Goal: Information Seeking & Learning: Learn about a topic

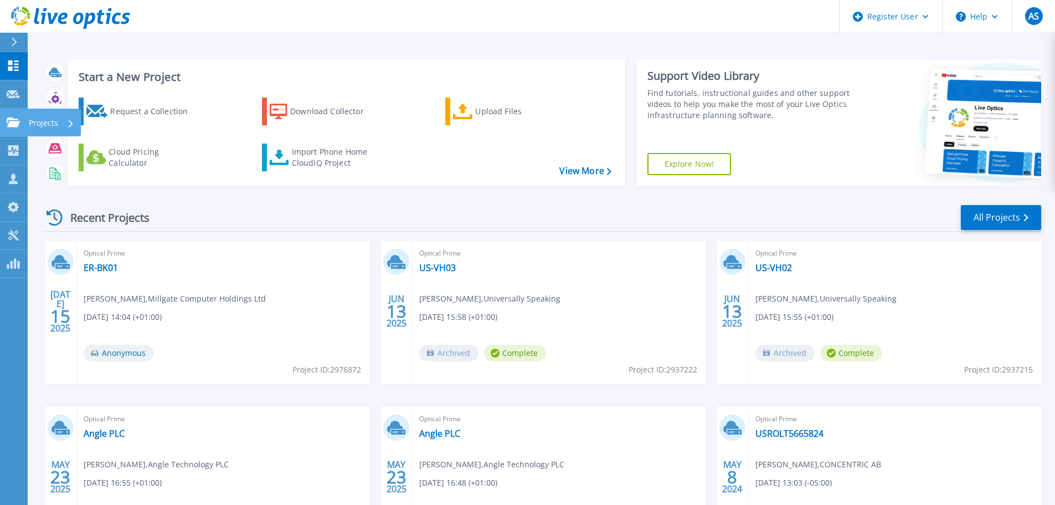
click at [40, 124] on p "Projects" at bounding box center [43, 123] width 29 height 29
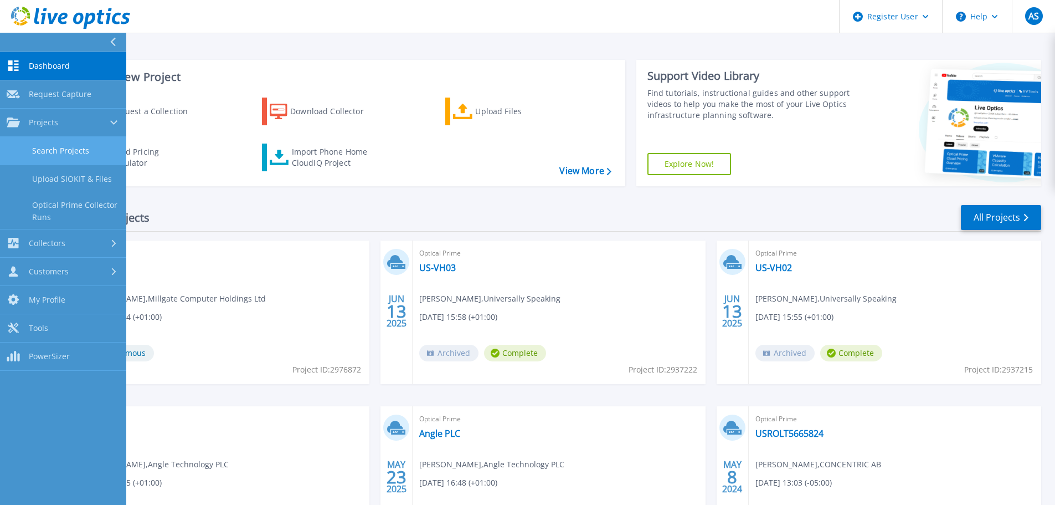
click at [66, 153] on link "Search Projects" at bounding box center [63, 151] width 126 height 28
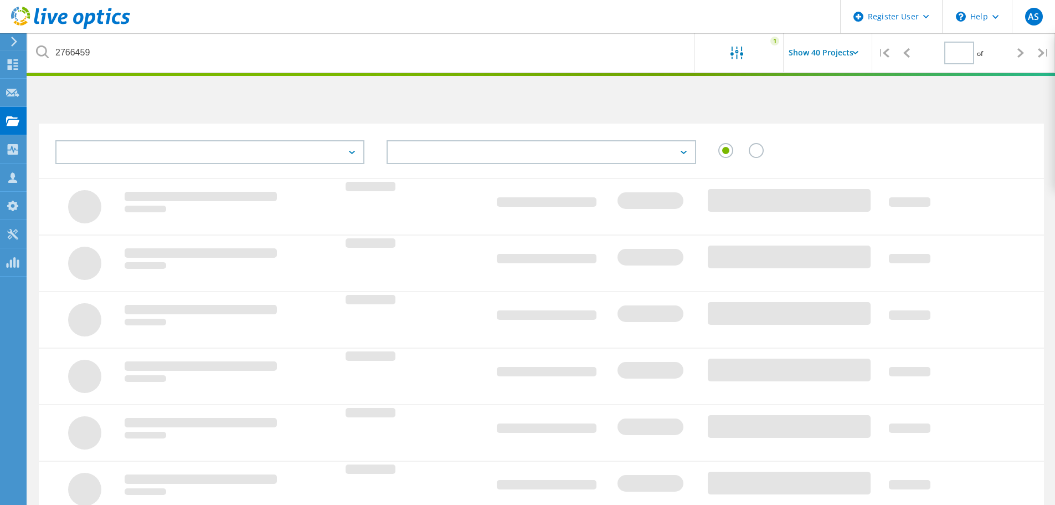
type input "1"
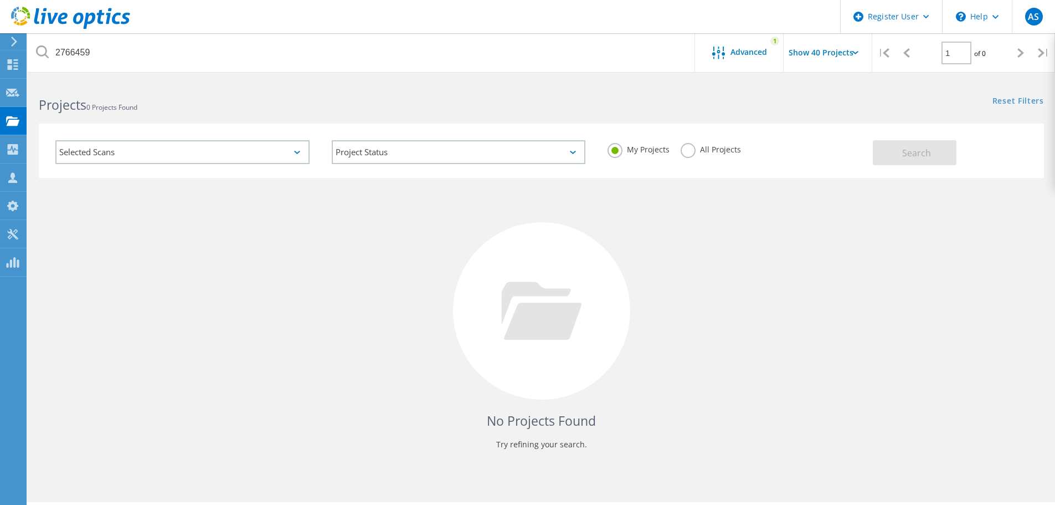
click at [186, 149] on div "Selected Scans" at bounding box center [182, 152] width 254 height 24
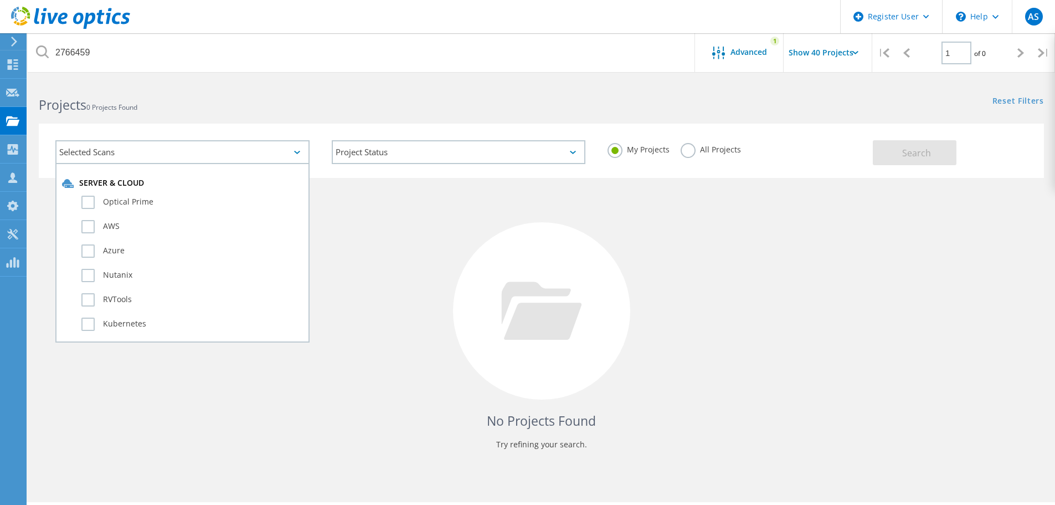
click at [186, 149] on div "Selected Scans" at bounding box center [182, 152] width 254 height 24
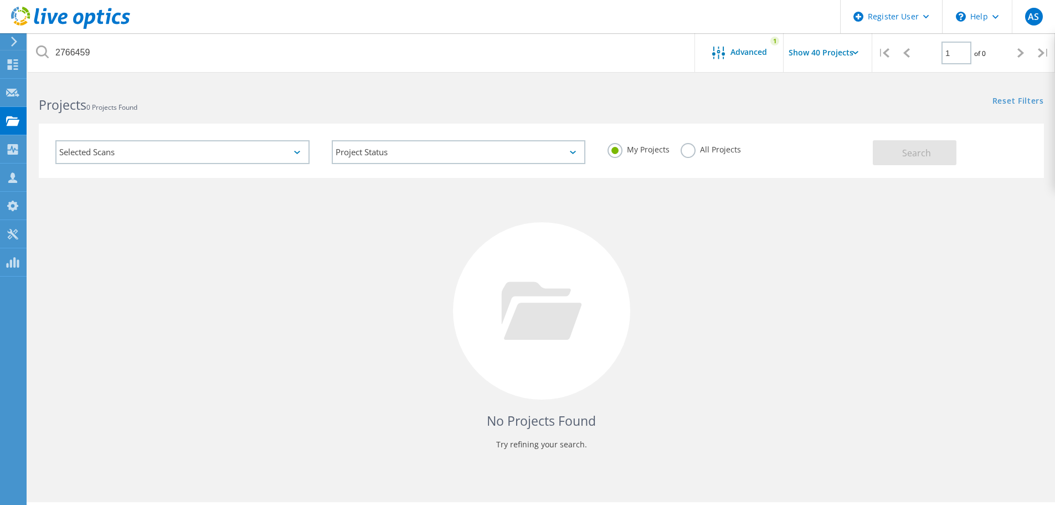
click at [691, 152] on label "All Projects" at bounding box center [711, 148] width 60 height 11
click at [0, 0] on input "All Projects" at bounding box center [0, 0] width 0 height 0
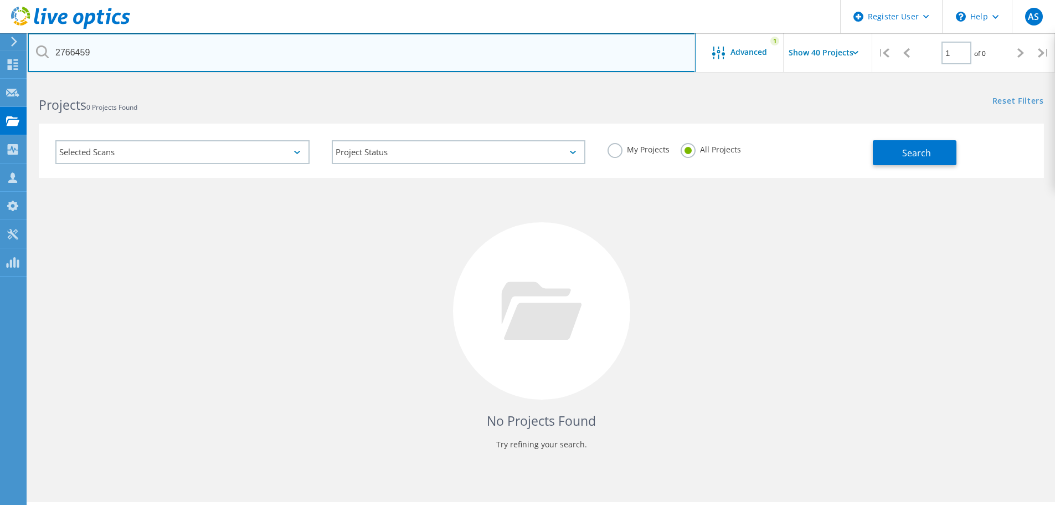
click at [326, 53] on input "2766459" at bounding box center [362, 52] width 668 height 39
drag, startPoint x: 285, startPoint y: 52, endPoint x: 4, endPoint y: 53, distance: 280.3
click at [4, 80] on div "Register User \n Help Explore Helpful Articles Contact Support AS Dell User Ash…" at bounding box center [527, 307] width 1055 height 455
drag, startPoint x: 222, startPoint y: 58, endPoint x: 157, endPoint y: 65, distance: 65.2
click at [213, 61] on input "2766459" at bounding box center [362, 52] width 668 height 39
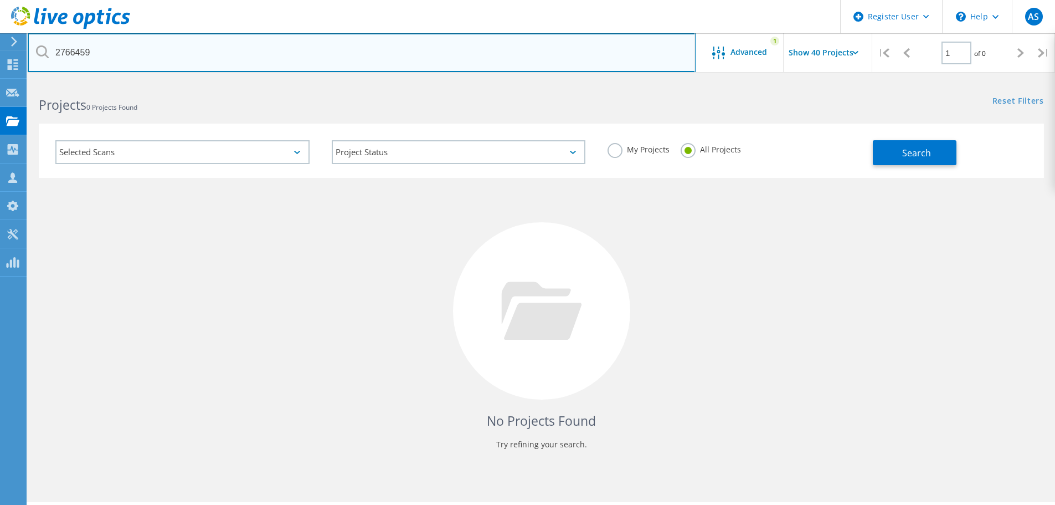
drag, startPoint x: 140, startPoint y: 60, endPoint x: 55, endPoint y: 51, distance: 85.2
click at [55, 51] on input "2766459" at bounding box center [362, 52] width 668 height 39
paste input "Velocity Trade International"
type input "Velocity Trade International"
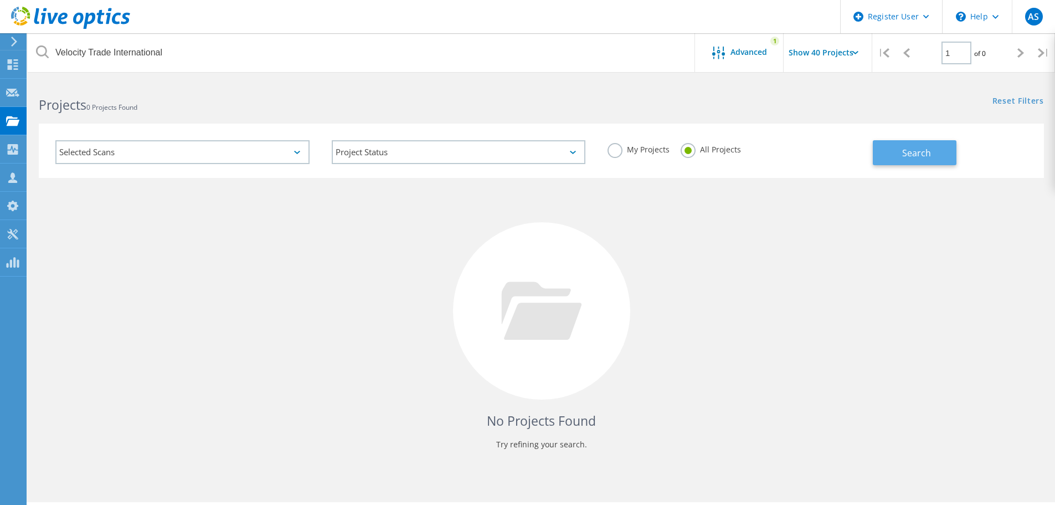
click at [943, 150] on button "Search" at bounding box center [915, 152] width 84 height 25
click at [763, 48] on span "Advanced" at bounding box center [749, 52] width 37 height 8
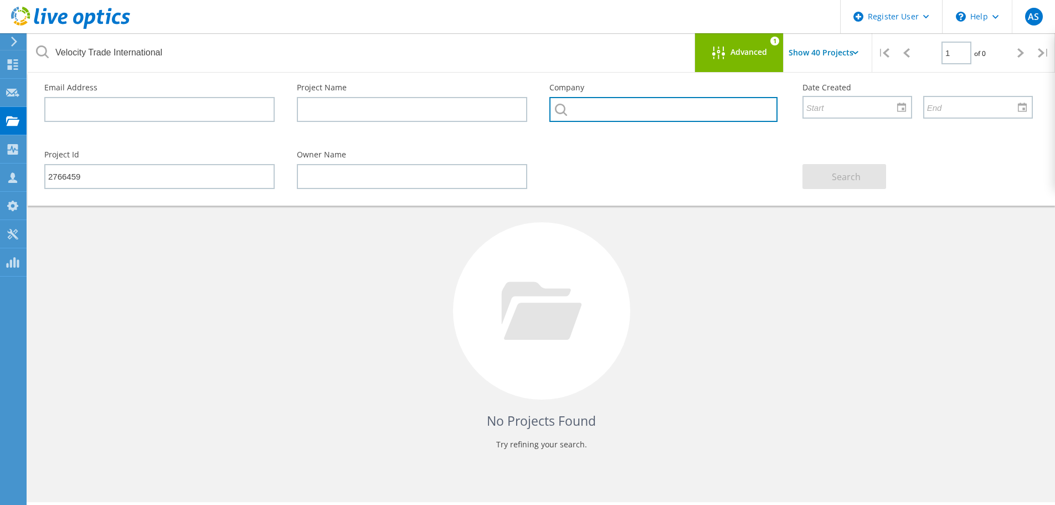
click at [588, 115] on input "text" at bounding box center [664, 109] width 228 height 25
paste input "Velocity Trade International"
type input "Velocity Trade International"
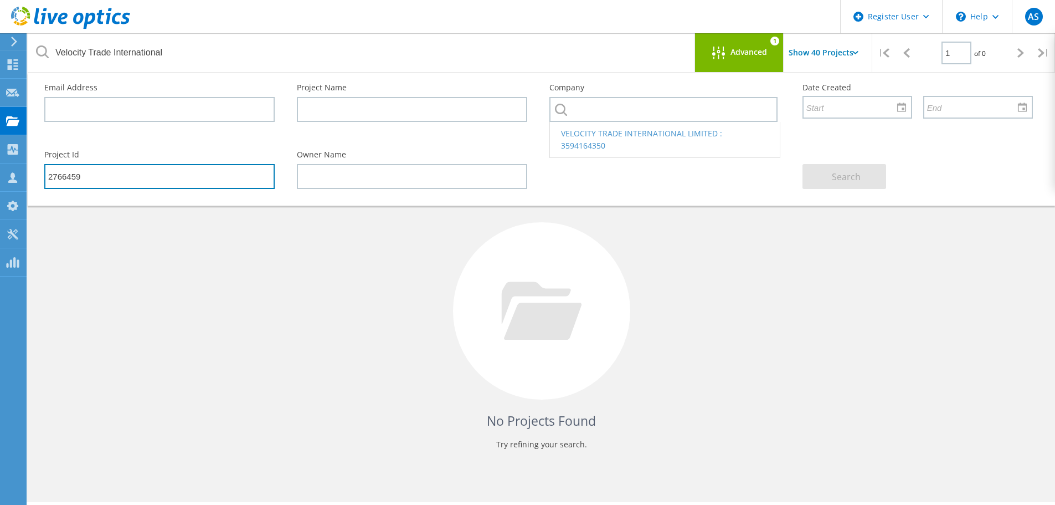
click at [0, 173] on html "Register User \n Help Explore Helpful Articles Contact Support AS Dell User Ash…" at bounding box center [527, 267] width 1055 height 535
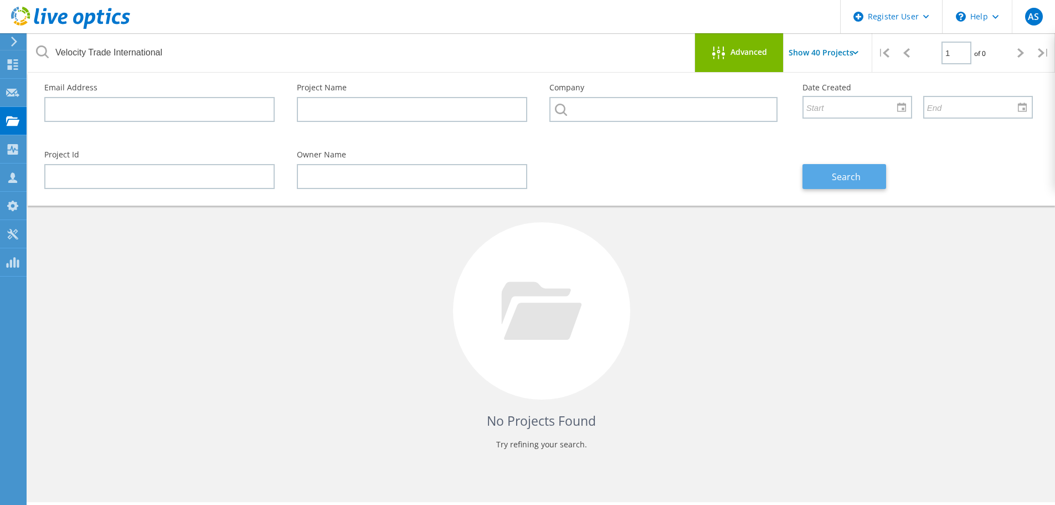
click at [864, 181] on button "Search" at bounding box center [845, 176] width 84 height 25
click at [397, 353] on div "No Projects Found Try refining your search." at bounding box center [541, 321] width 1005 height 286
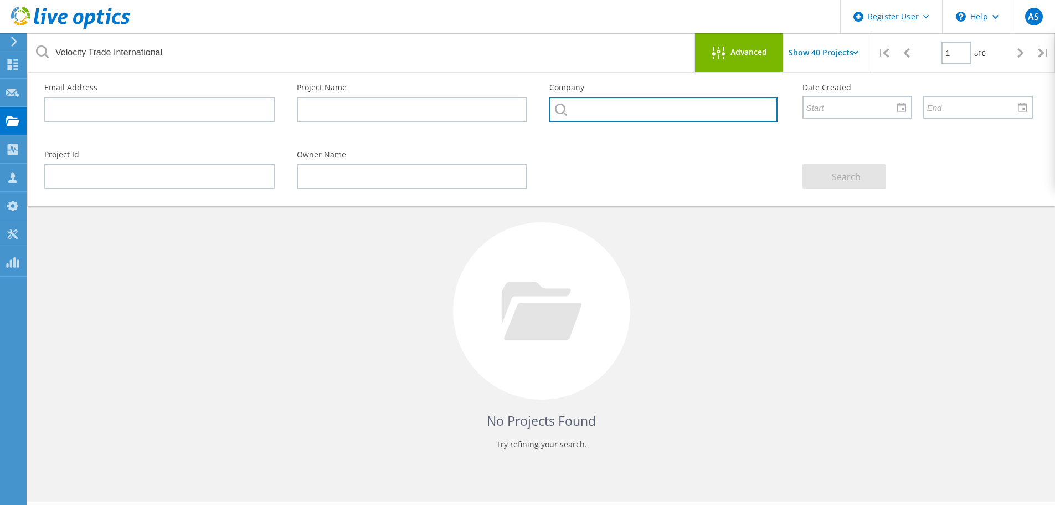
click at [636, 111] on input "text" at bounding box center [664, 109] width 228 height 25
paste input "Velocity Trade International"
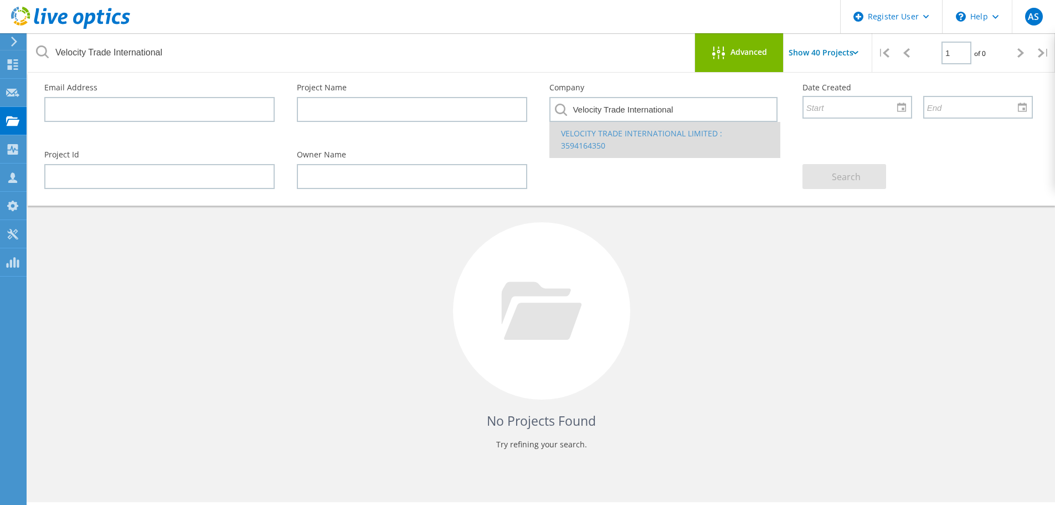
click at [669, 134] on li "VELOCITY TRADE INTERNATIONAL LIMITED : 3594164350" at bounding box center [664, 139] width 229 height 35
type input "VELOCITY TRADE INTERNATIONAL LIMITED : 3594164350"
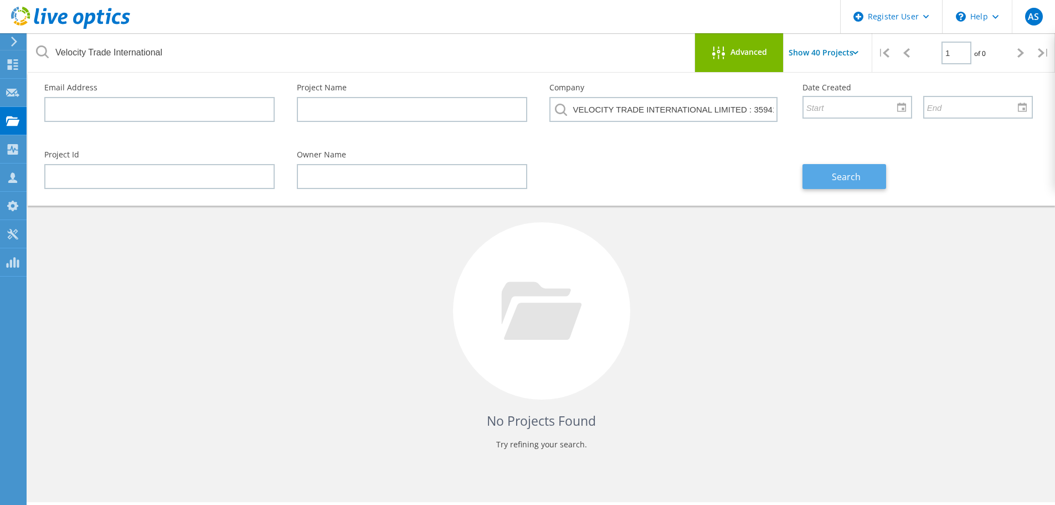
click at [848, 177] on span "Search" at bounding box center [846, 177] width 29 height 12
click at [667, 316] on div "No Projects Found Try refining your search." at bounding box center [541, 321] width 1005 height 286
click at [854, 54] on icon at bounding box center [856, 52] width 6 height 3
click at [841, 48] on input "Show 40 Projects" at bounding box center [839, 52] width 111 height 39
click at [760, 334] on div "No Projects Found Try refining your search." at bounding box center [541, 321] width 1005 height 286
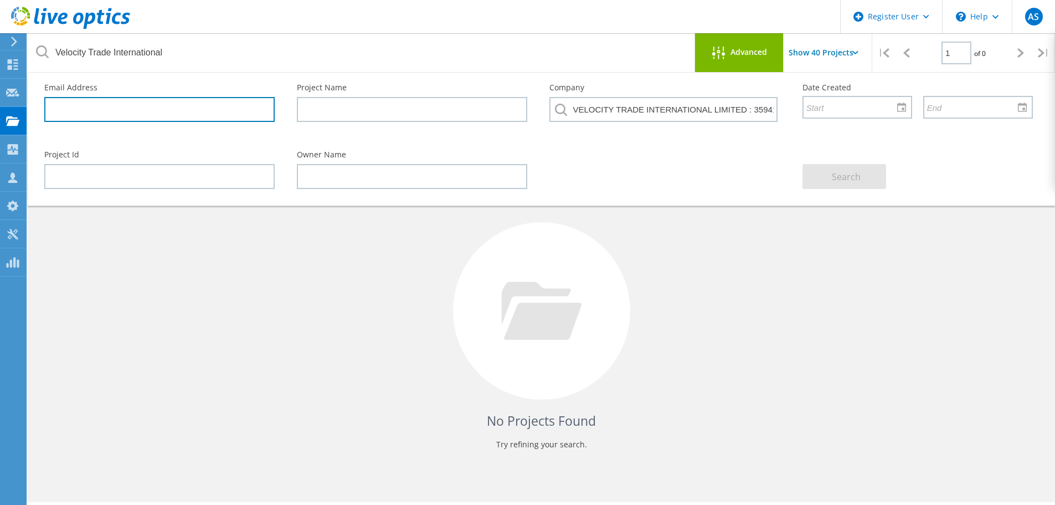
click at [104, 121] on input "text" at bounding box center [159, 109] width 230 height 25
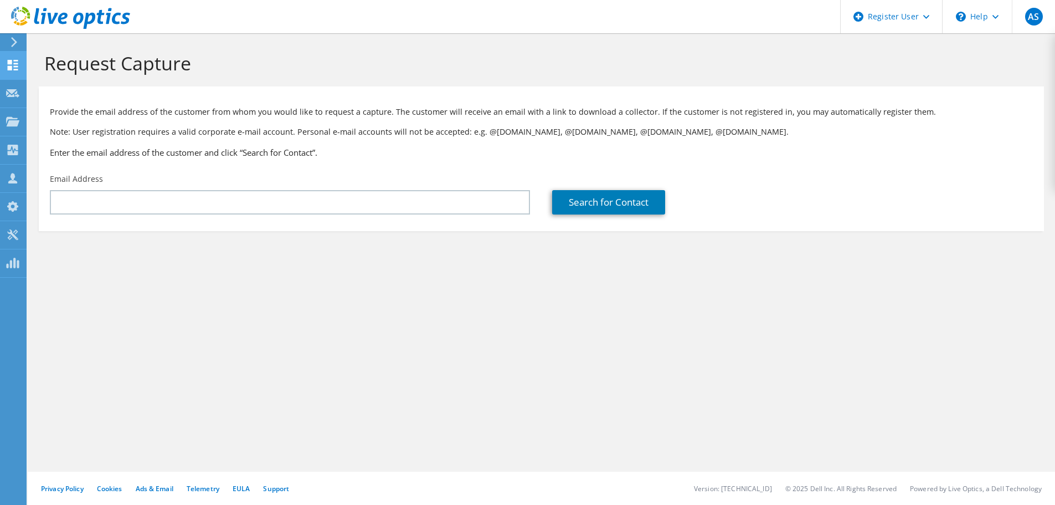
drag, startPoint x: 0, startPoint y: 0, endPoint x: 8, endPoint y: 64, distance: 64.7
click at [8, 64] on icon at bounding box center [12, 65] width 13 height 11
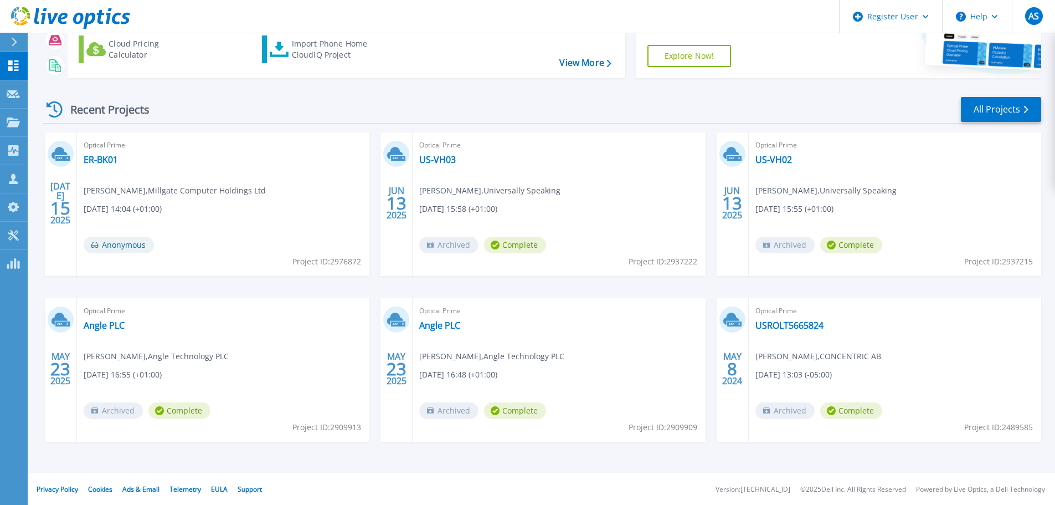
scroll to position [109, 0]
click at [196, 198] on div "Optical Prime ER-BK01 Frazer Lummus , Millgate Computer Holdings Ltd 07/15/2025…" at bounding box center [223, 202] width 292 height 143
click at [189, 187] on span "Frazer Lummus , Millgate Computer Holdings Ltd" at bounding box center [175, 189] width 182 height 12
click at [96, 161] on link "ER-BK01" at bounding box center [101, 158] width 34 height 11
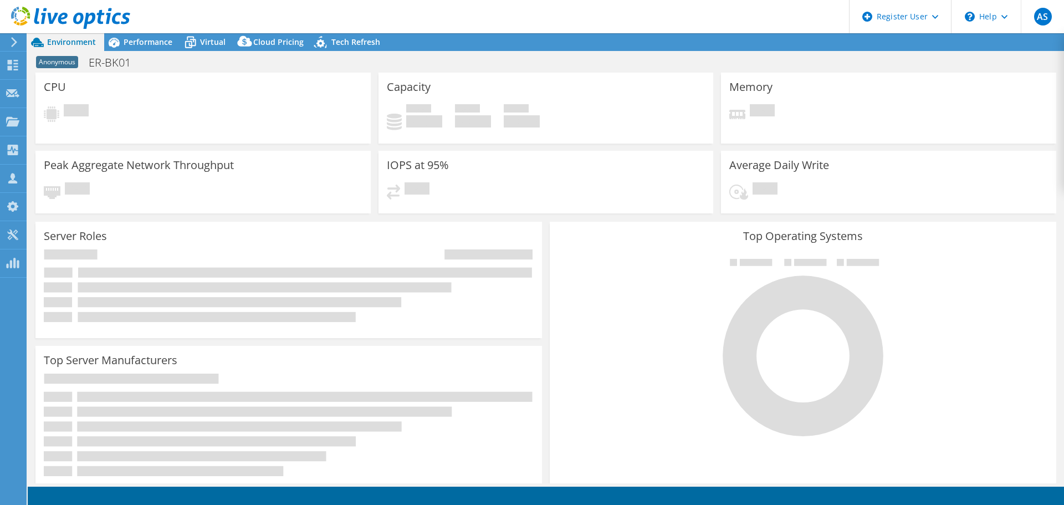
select select "USD"
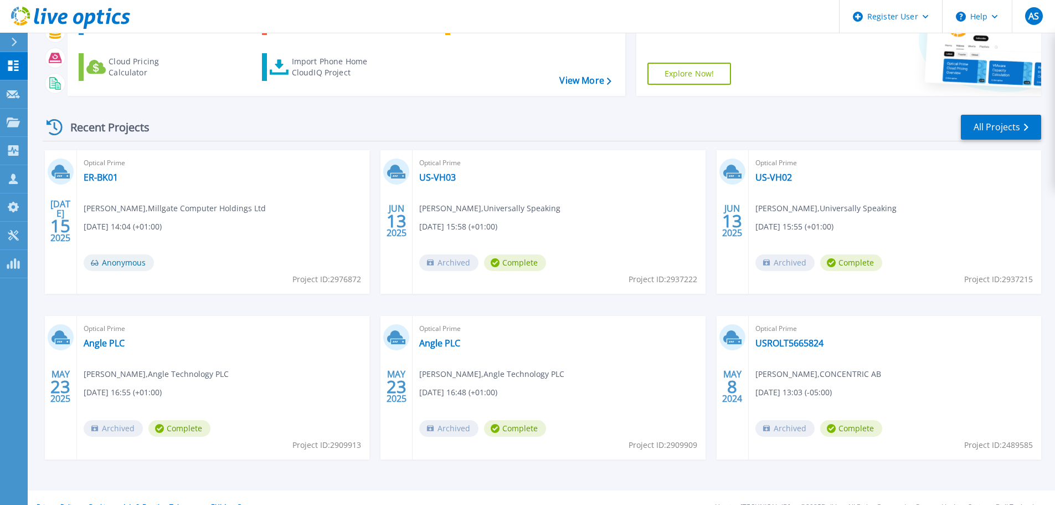
scroll to position [109, 0]
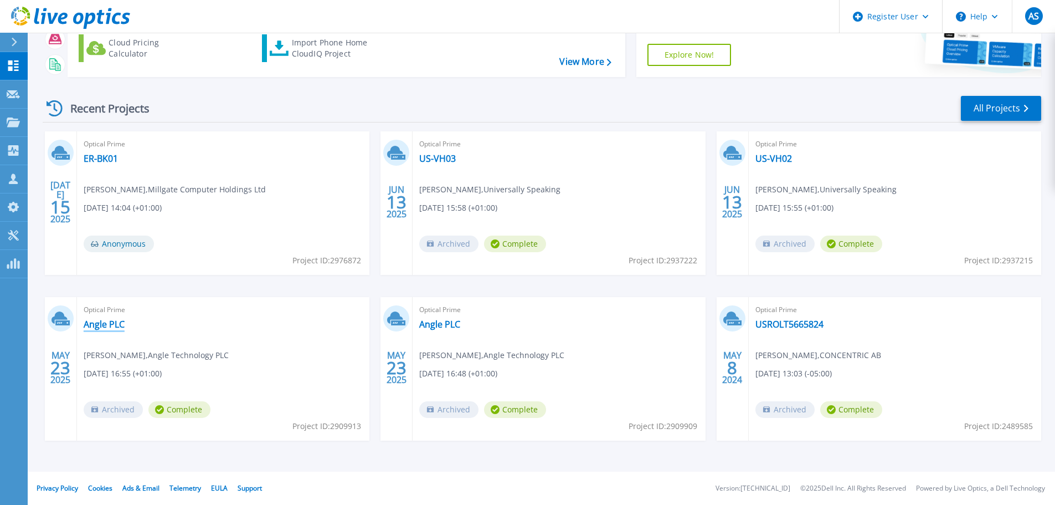
click at [109, 319] on link "Angle PLC" at bounding box center [104, 324] width 41 height 11
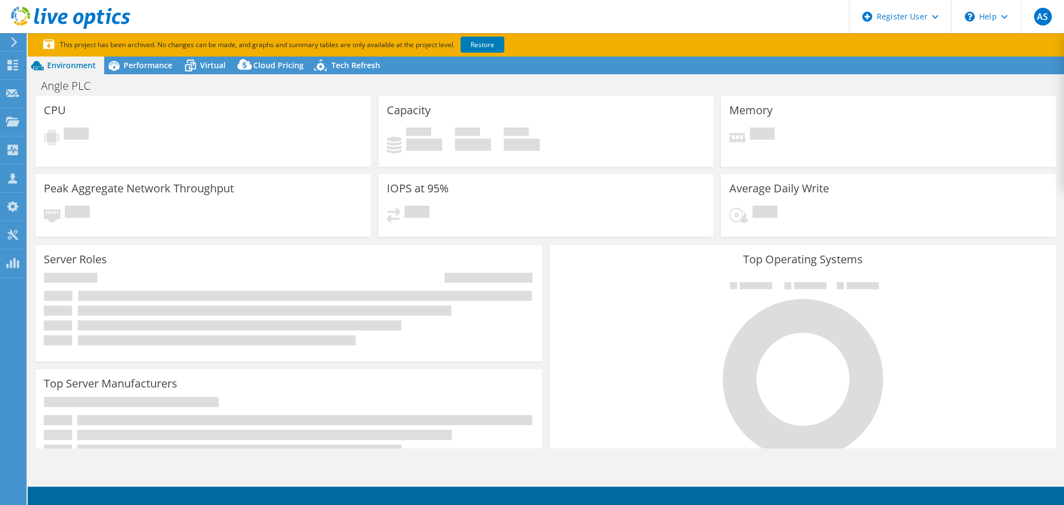
select select "EULondon"
select select "GBP"
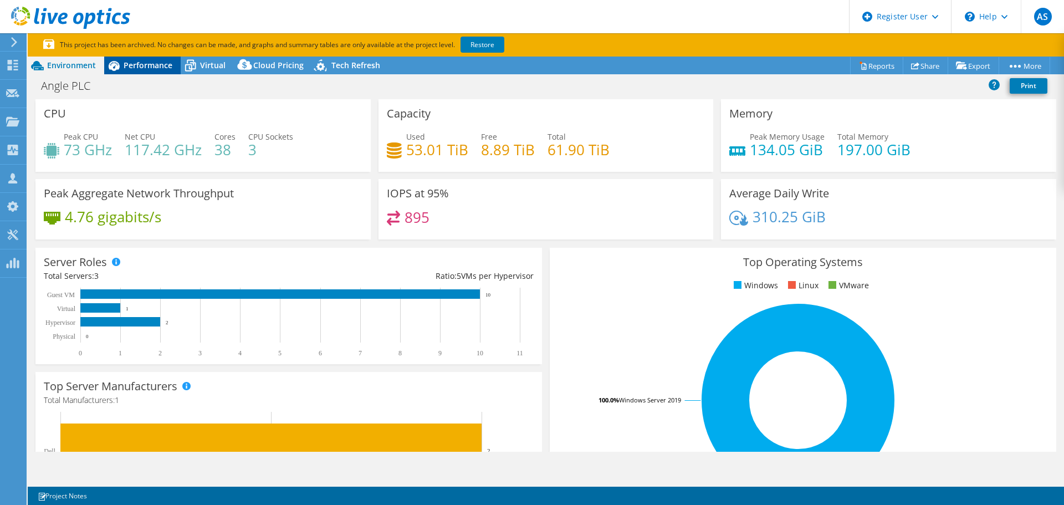
click at [158, 65] on span "Performance" at bounding box center [148, 65] width 49 height 11
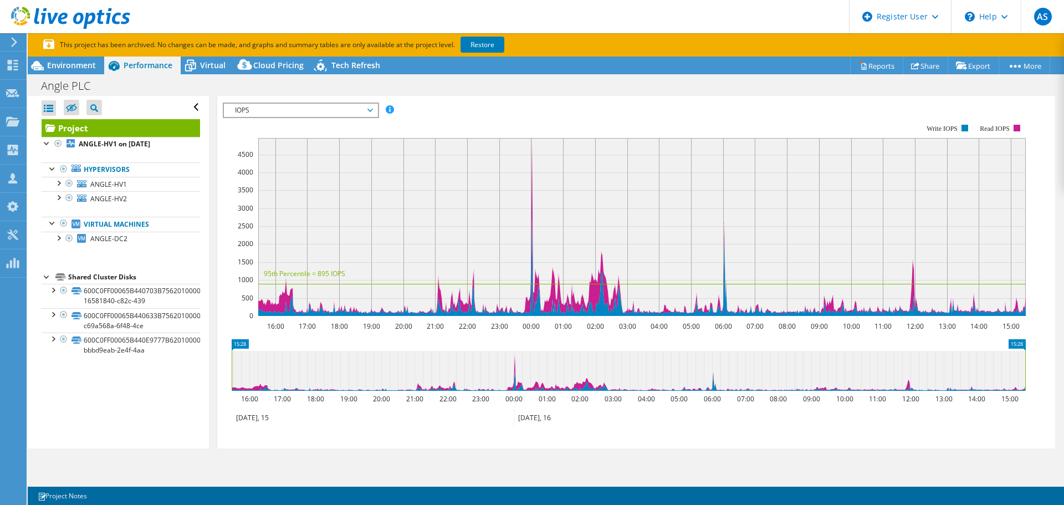
scroll to position [166, 0]
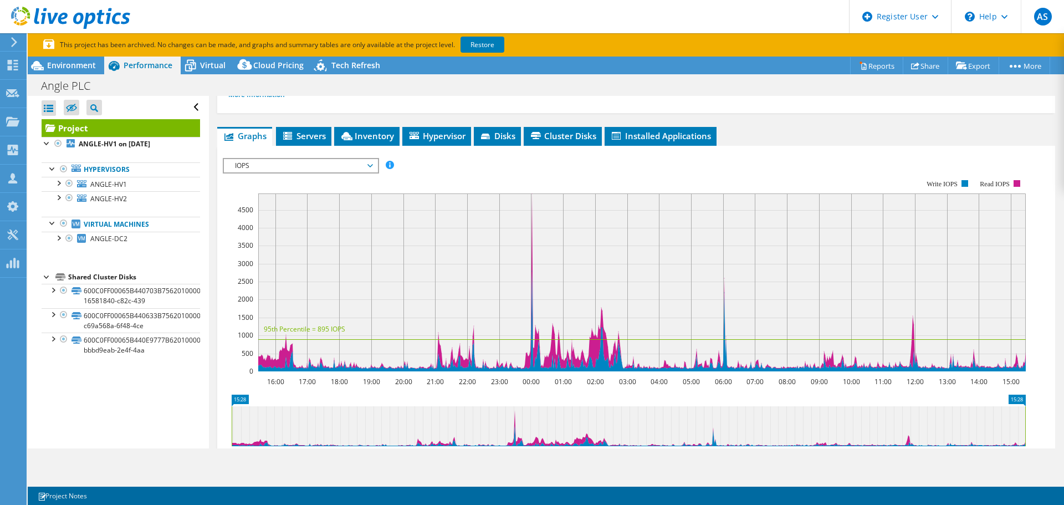
click at [360, 163] on span "IOPS" at bounding box center [300, 165] width 142 height 13
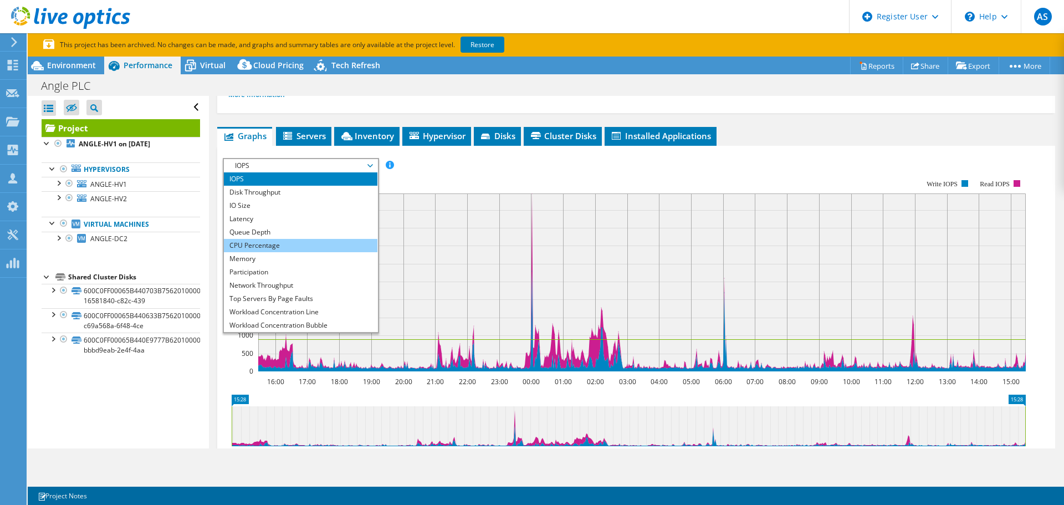
click at [251, 247] on li "CPU Percentage" at bounding box center [300, 245] width 153 height 13
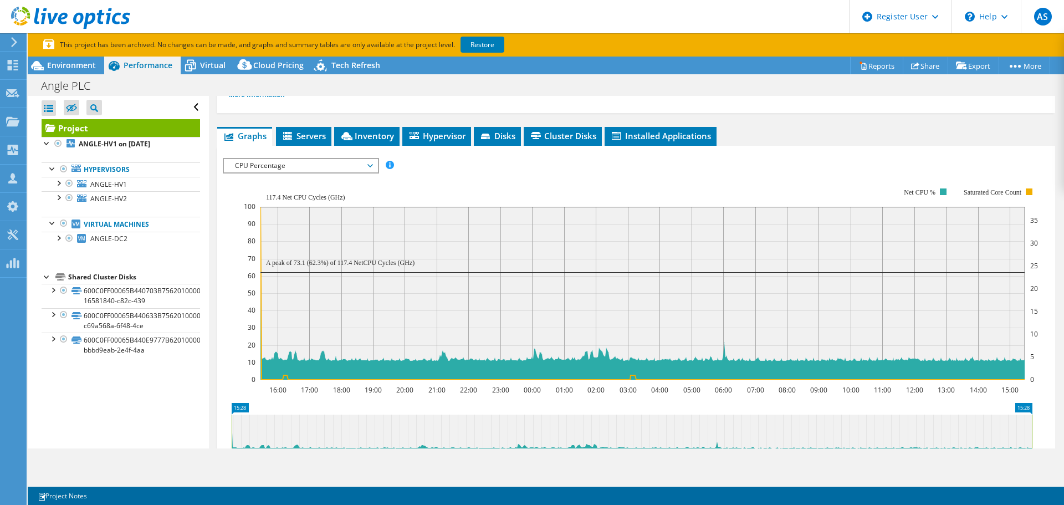
click at [313, 169] on span "CPU Percentage" at bounding box center [300, 165] width 142 height 13
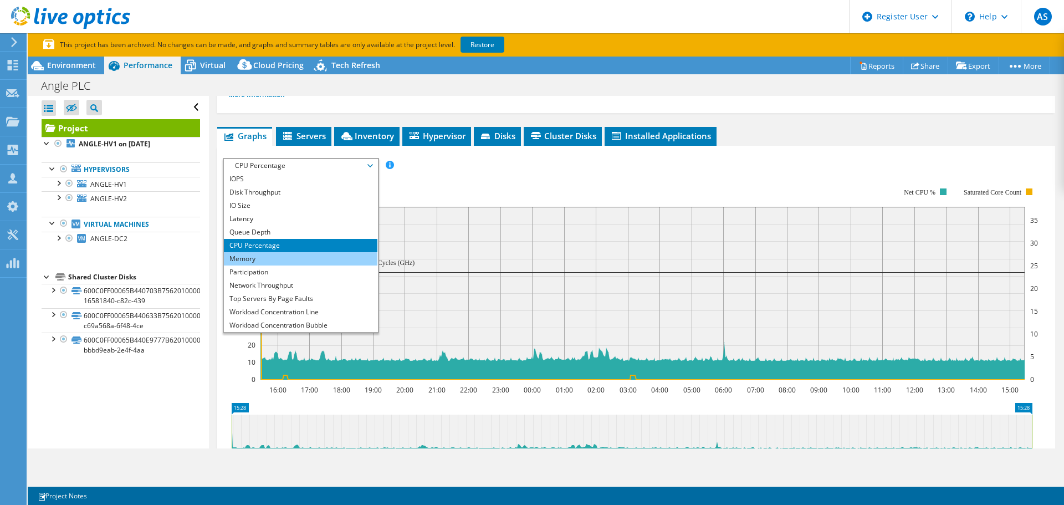
click at [295, 262] on li "Memory" at bounding box center [300, 258] width 153 height 13
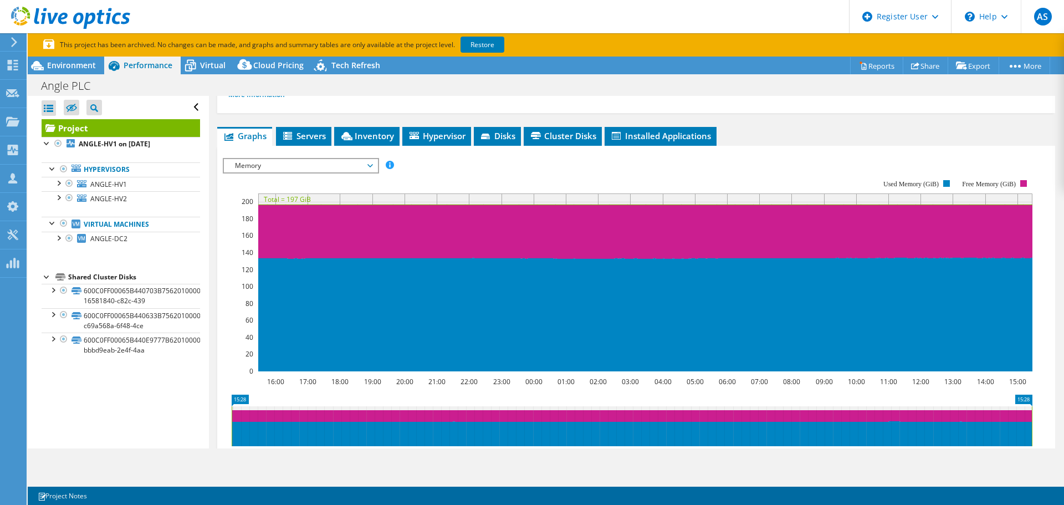
click at [367, 171] on span "Memory" at bounding box center [300, 165] width 142 height 13
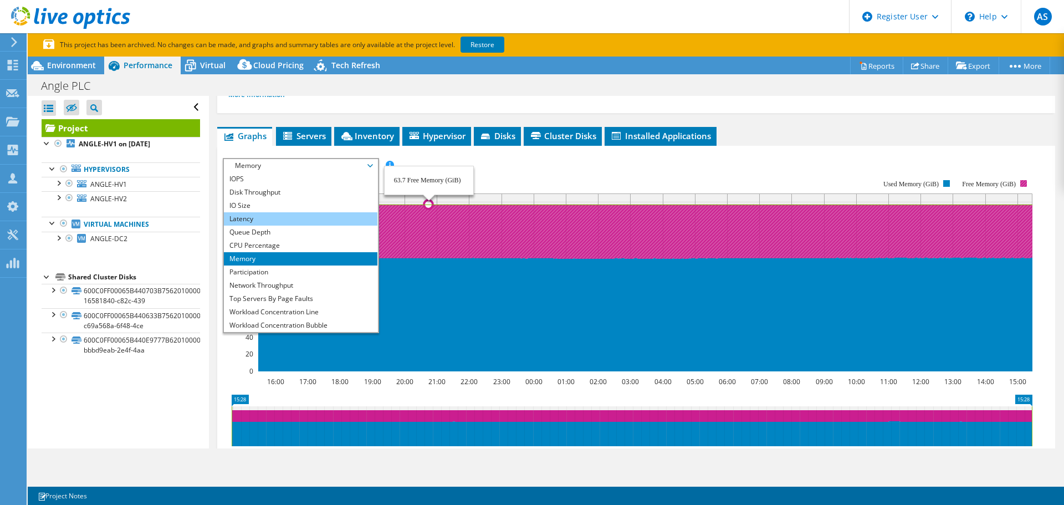
click at [276, 218] on li "Latency" at bounding box center [300, 218] width 153 height 13
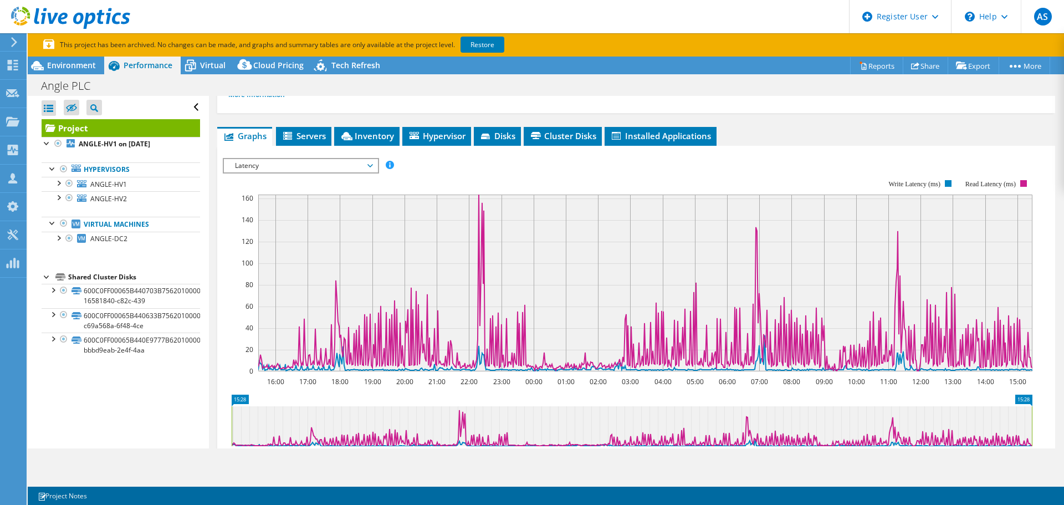
click at [316, 166] on span "Latency" at bounding box center [300, 165] width 142 height 13
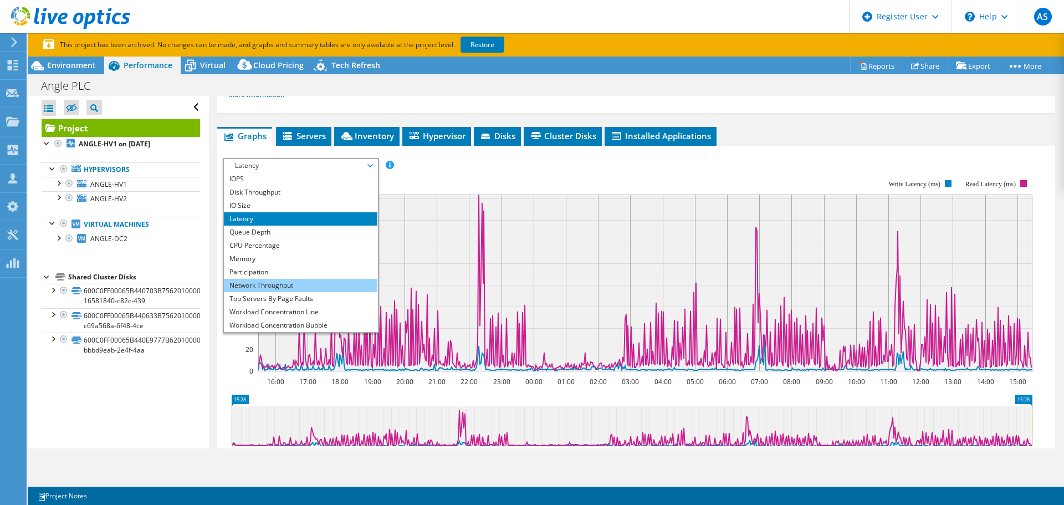
click at [304, 290] on li "Network Throughput" at bounding box center [300, 285] width 153 height 13
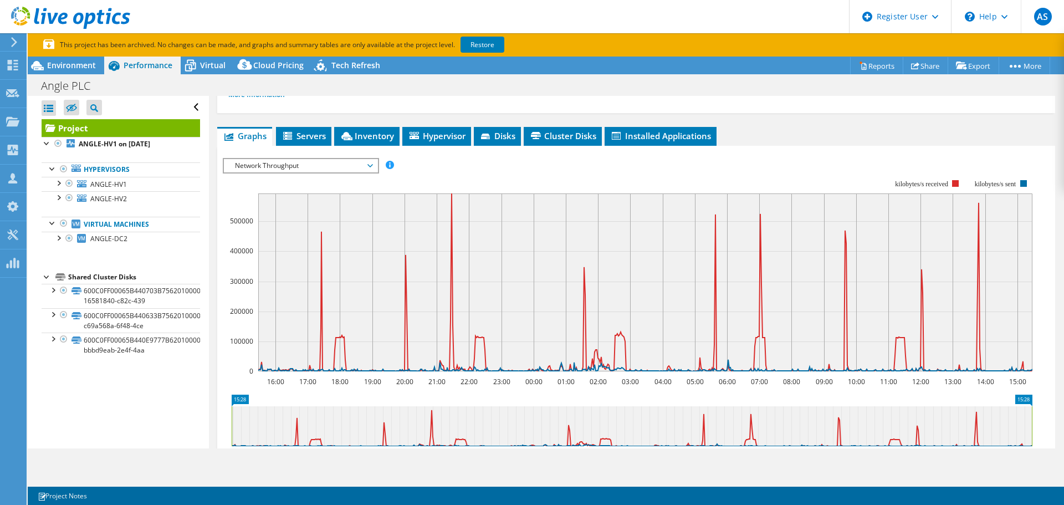
click at [297, 162] on span "Network Throughput" at bounding box center [300, 165] width 142 height 13
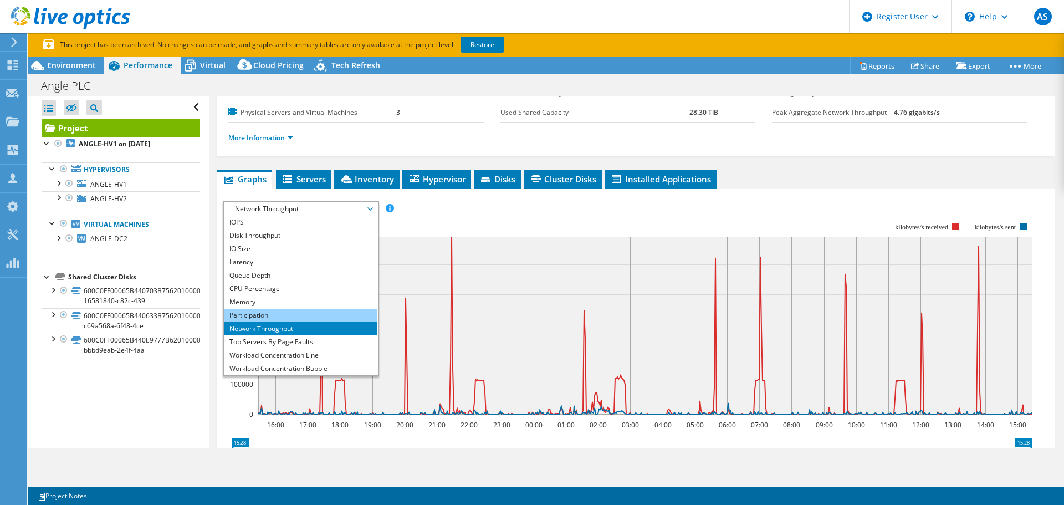
scroll to position [111, 0]
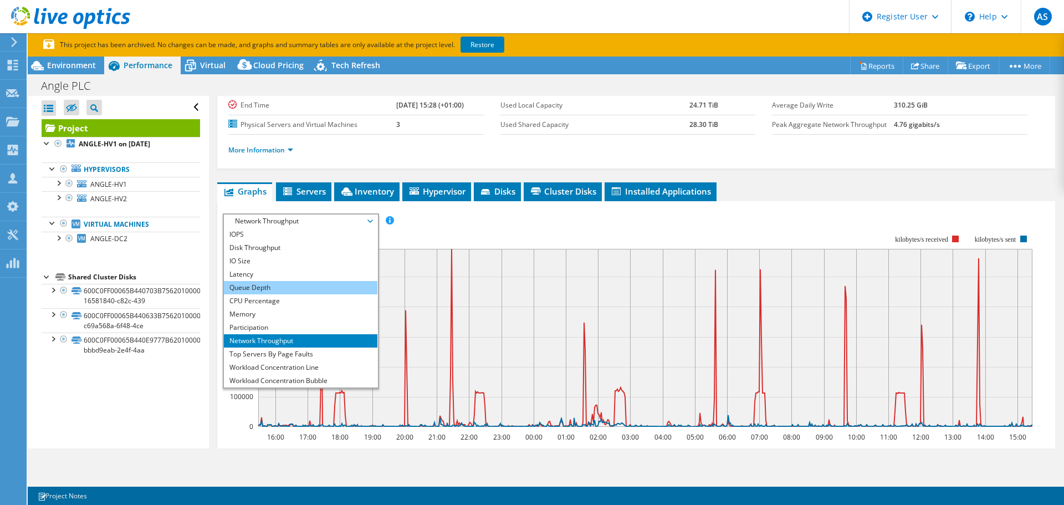
click at [291, 290] on li "Queue Depth" at bounding box center [300, 287] width 153 height 13
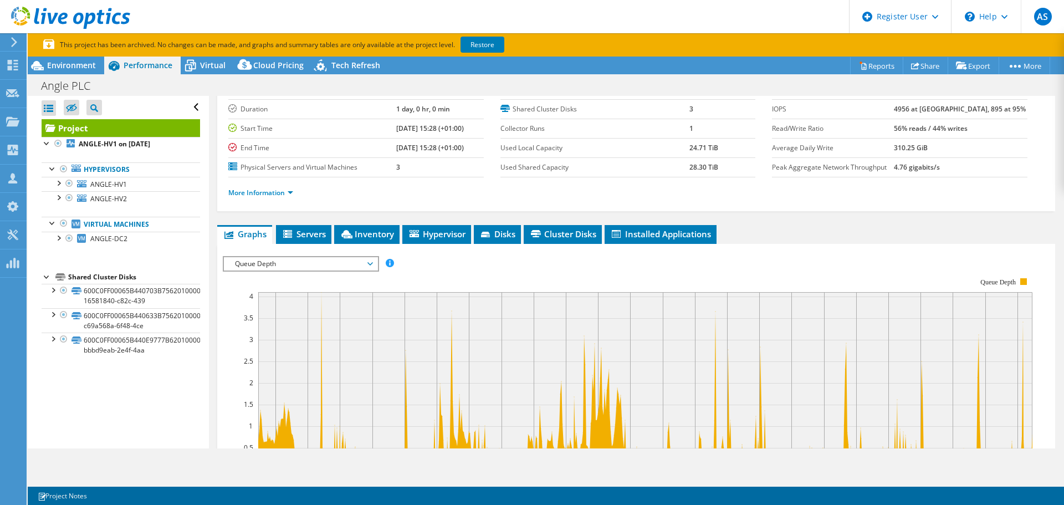
scroll to position [55, 0]
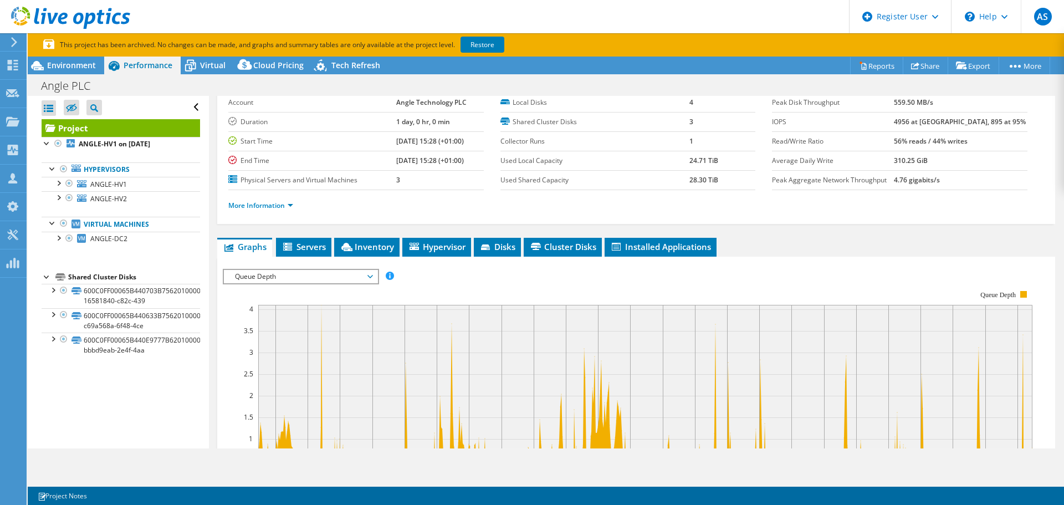
click at [301, 273] on span "Queue Depth" at bounding box center [300, 276] width 142 height 13
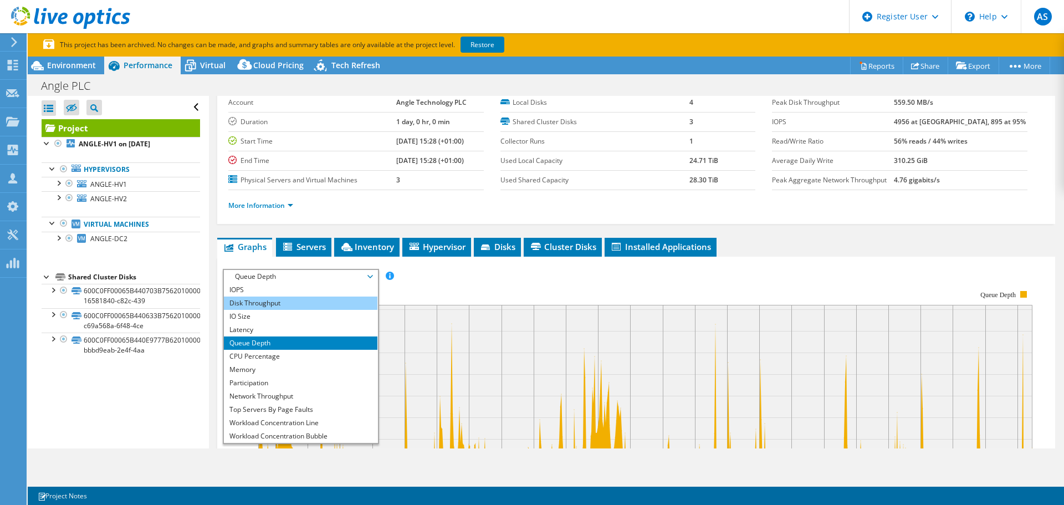
click at [297, 298] on li "Disk Throughput" at bounding box center [300, 302] width 153 height 13
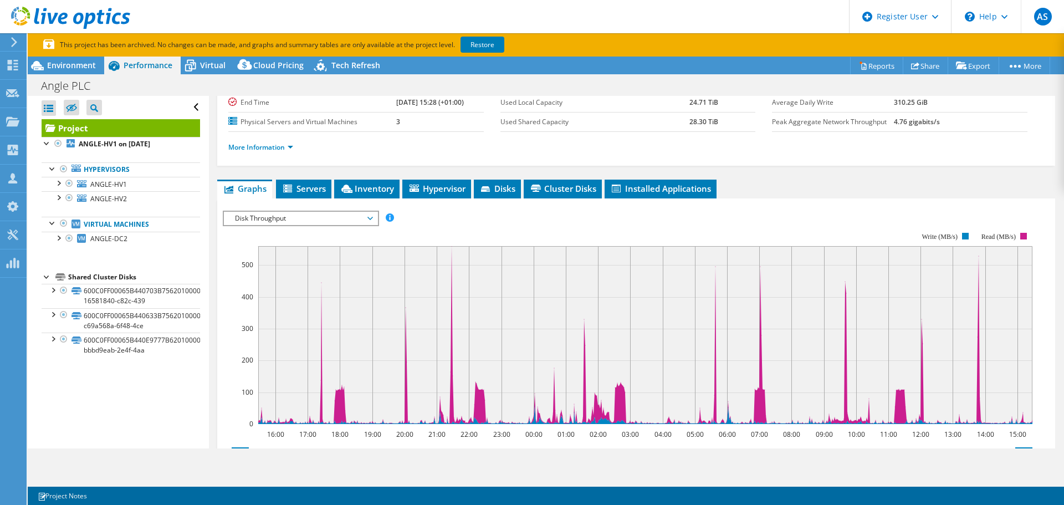
scroll to position [111, 0]
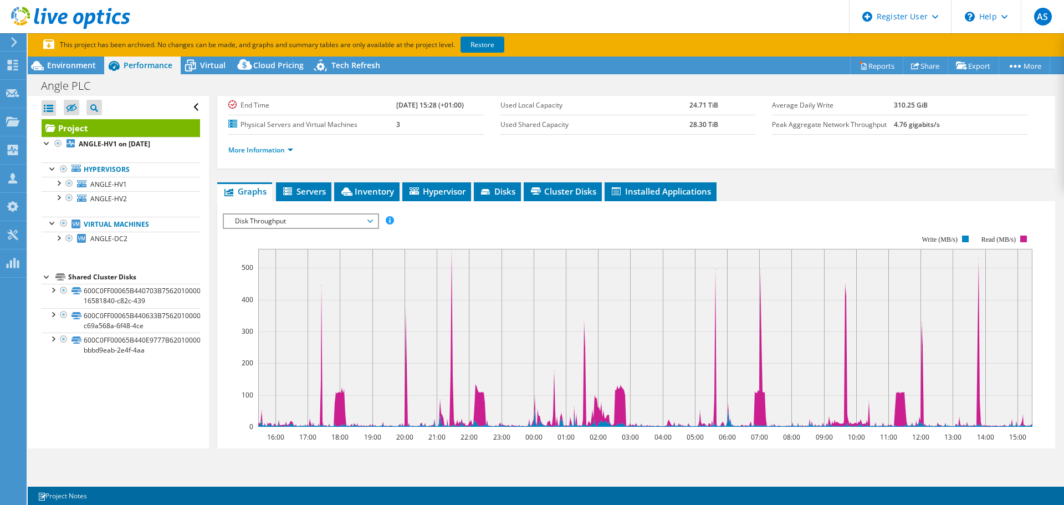
click at [312, 220] on span "Disk Throughput" at bounding box center [300, 220] width 142 height 13
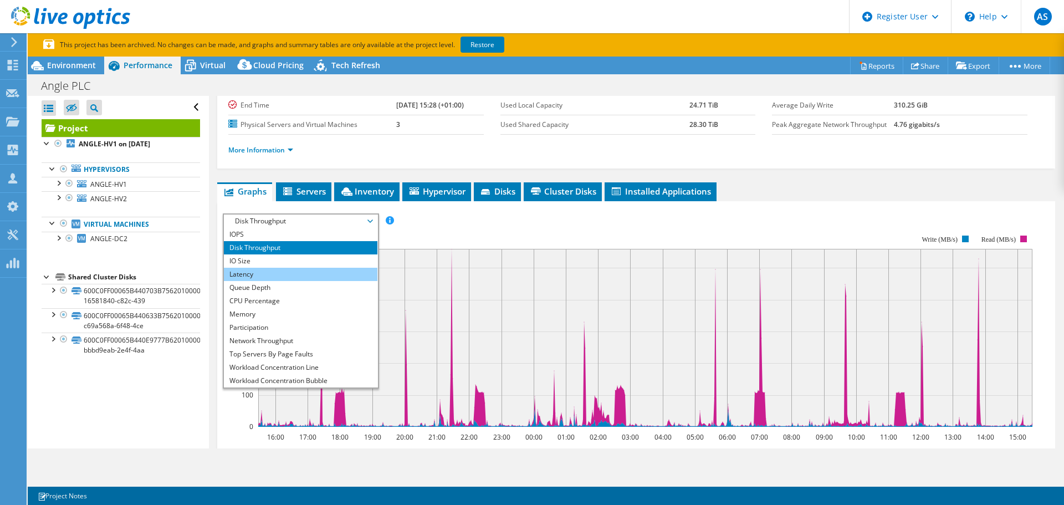
click at [312, 273] on li "Latency" at bounding box center [300, 274] width 153 height 13
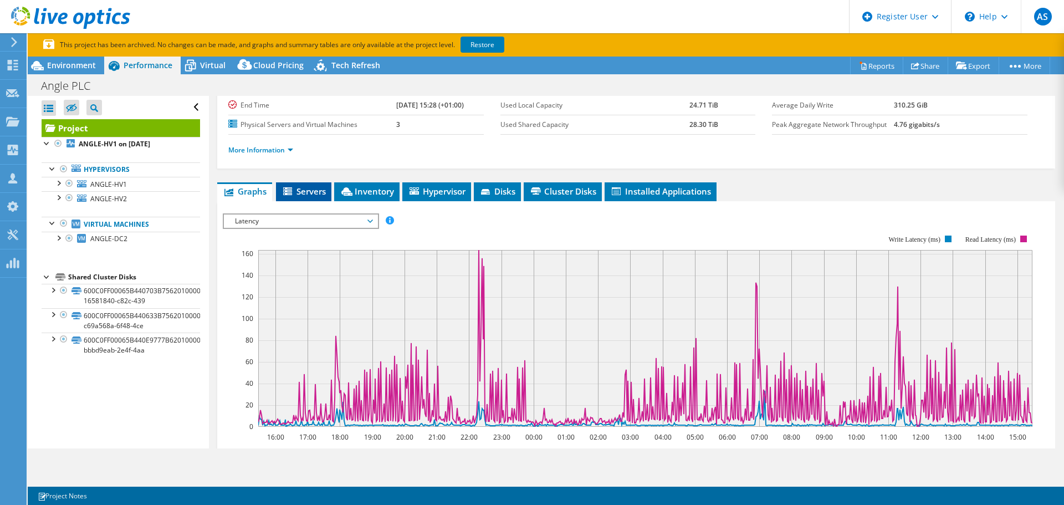
click at [318, 183] on li "Servers" at bounding box center [303, 191] width 55 height 19
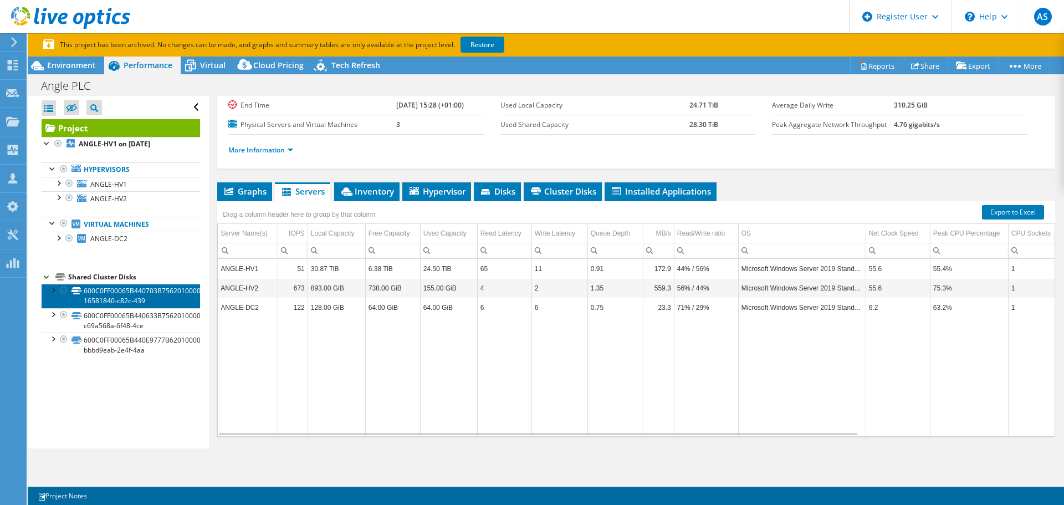
click at [124, 299] on link "600C0FF00065B440703B756201000000-16581840-c82c-439" at bounding box center [121, 296] width 158 height 24
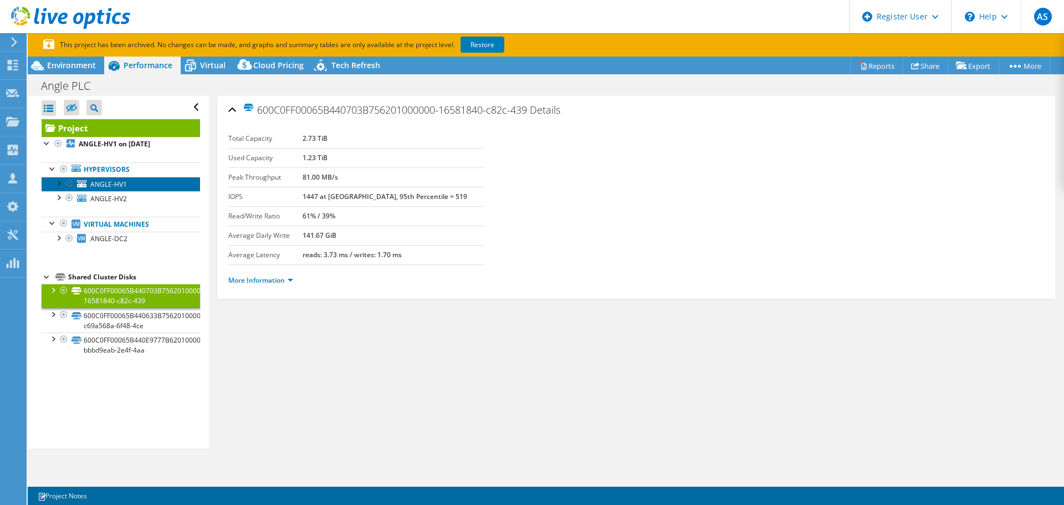
click at [119, 180] on span "ANGLE-HV1" at bounding box center [108, 183] width 37 height 9
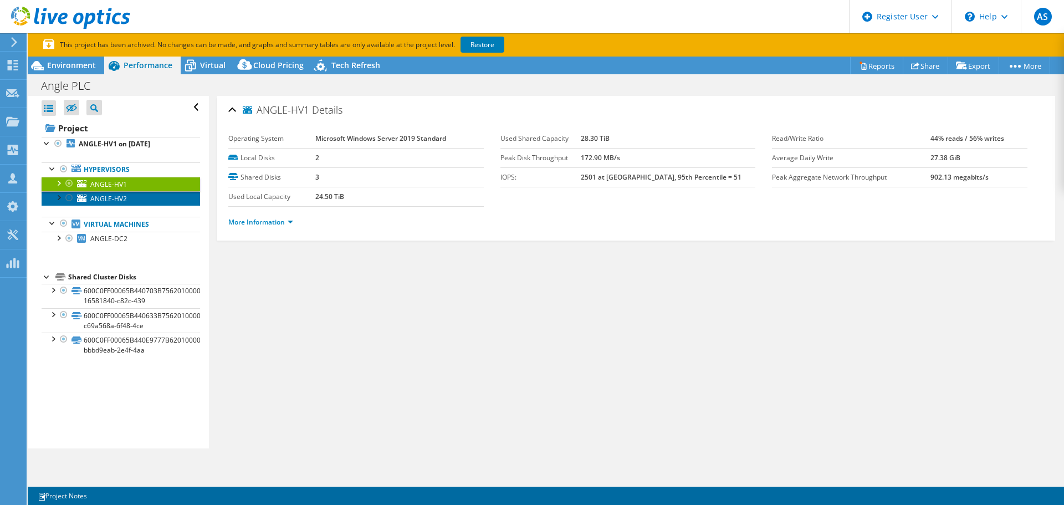
click at [138, 202] on link "ANGLE-HV2" at bounding box center [121, 198] width 158 height 14
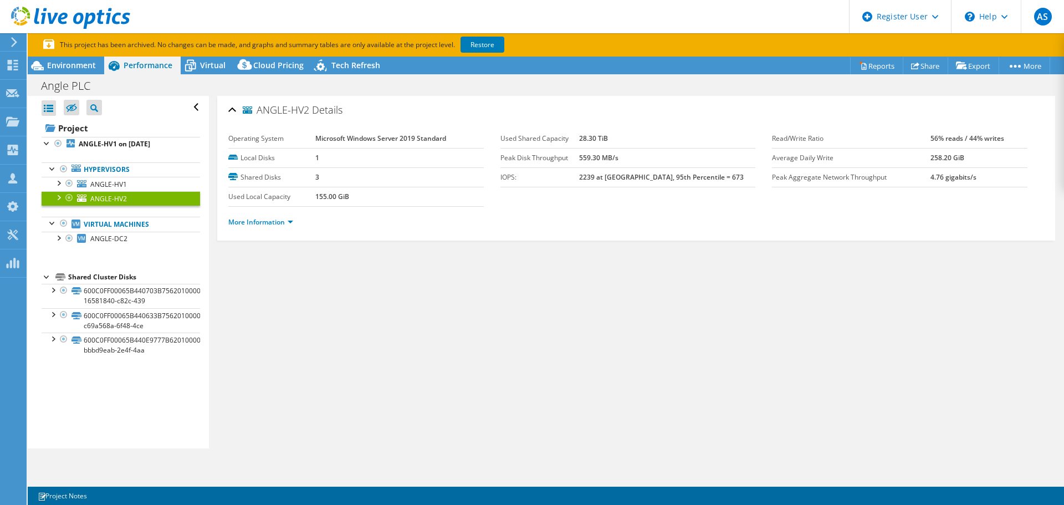
click at [138, 202] on link "ANGLE-HV2" at bounding box center [121, 198] width 158 height 14
click at [146, 166] on link "Hypervisors" at bounding box center [121, 169] width 158 height 14
click at [155, 222] on link "Virtual Machines" at bounding box center [121, 224] width 158 height 14
click at [154, 222] on link "Virtual Machines" at bounding box center [121, 224] width 158 height 14
click at [101, 141] on b "ANGLE-HV1 on [DATE]" at bounding box center [114, 143] width 71 height 9
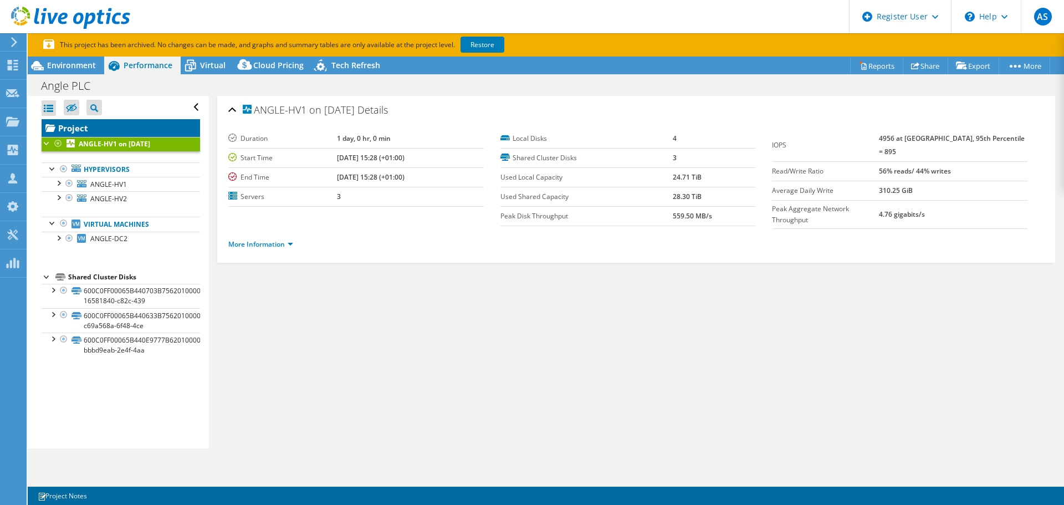
click at [105, 124] on link "Project" at bounding box center [121, 128] width 158 height 18
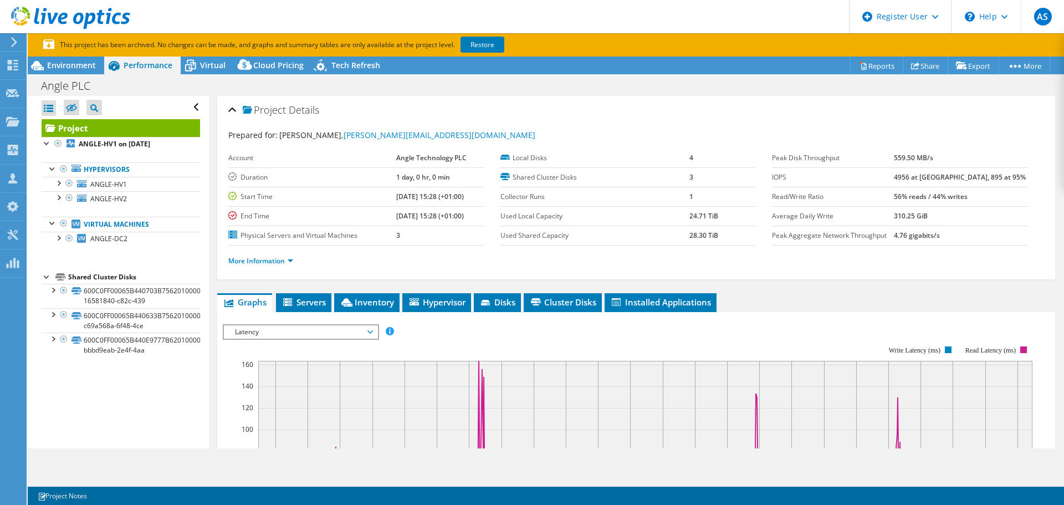
scroll to position [111, 0]
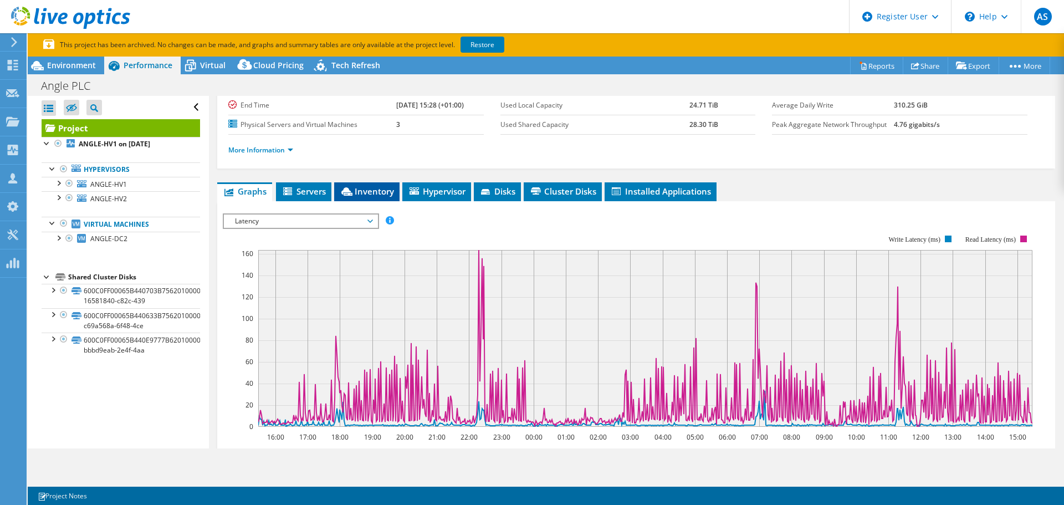
click at [372, 196] on span "Inventory" at bounding box center [367, 191] width 54 height 11
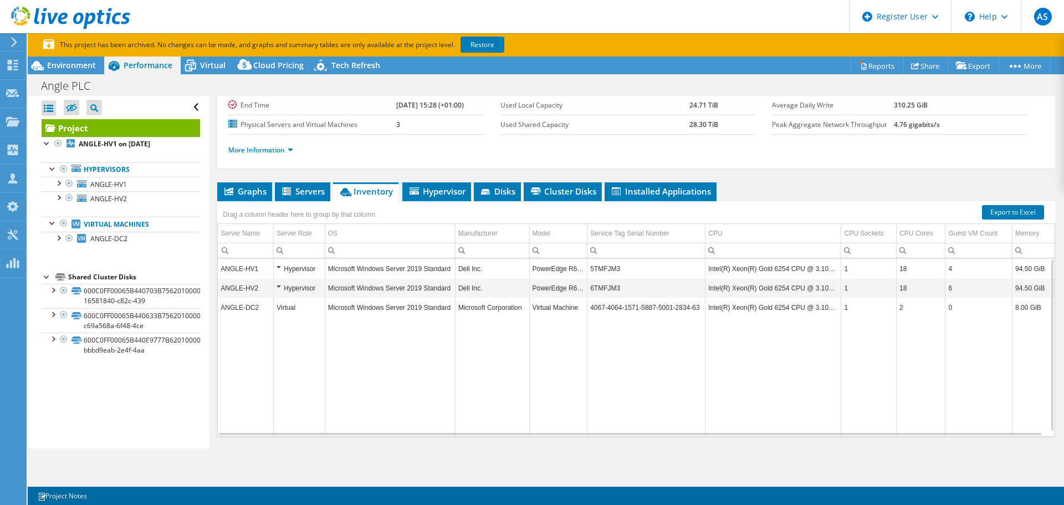
scroll to position [0, 0]
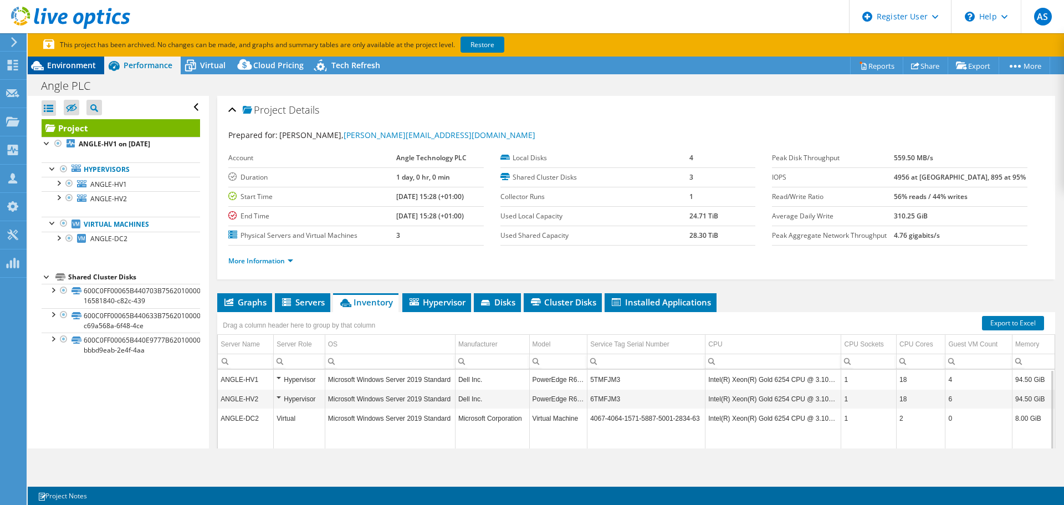
click at [75, 61] on span "Environment" at bounding box center [71, 65] width 49 height 11
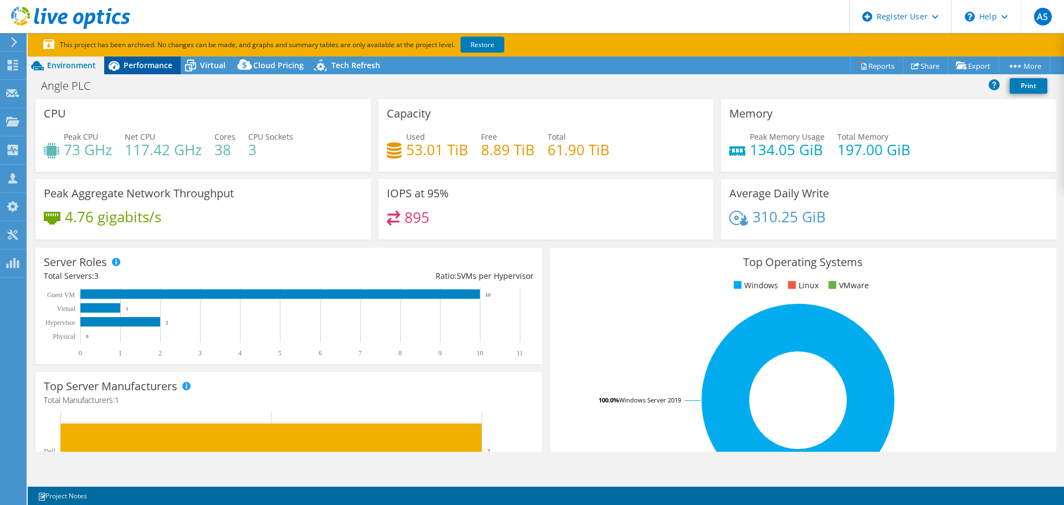
click at [150, 64] on span "Performance" at bounding box center [148, 65] width 49 height 11
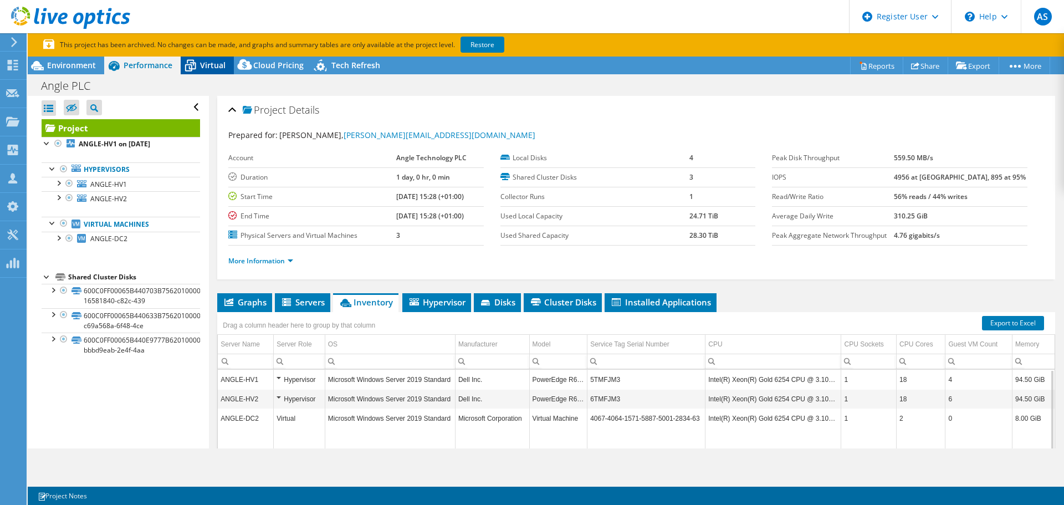
click at [206, 63] on span "Virtual" at bounding box center [212, 65] width 25 height 11
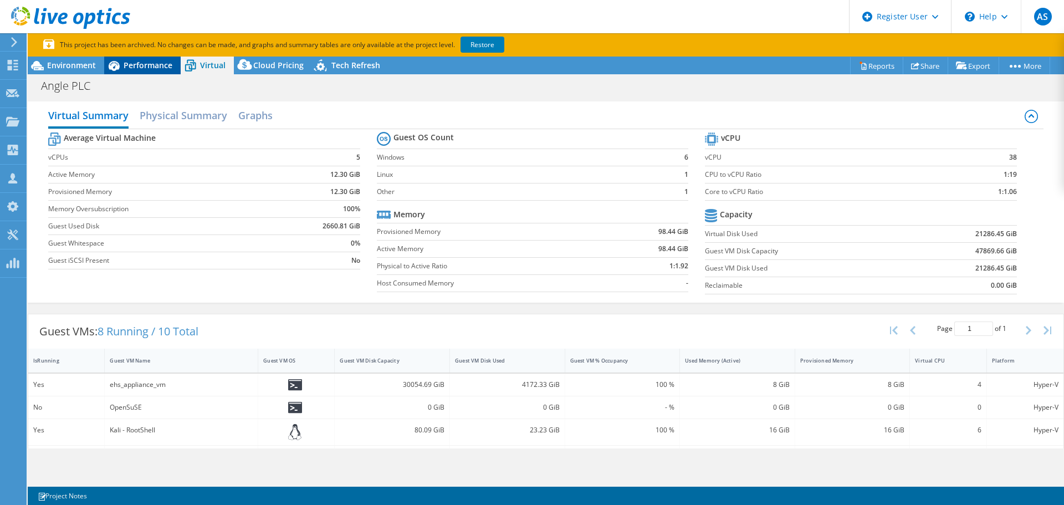
click at [129, 67] on span "Performance" at bounding box center [148, 65] width 49 height 11
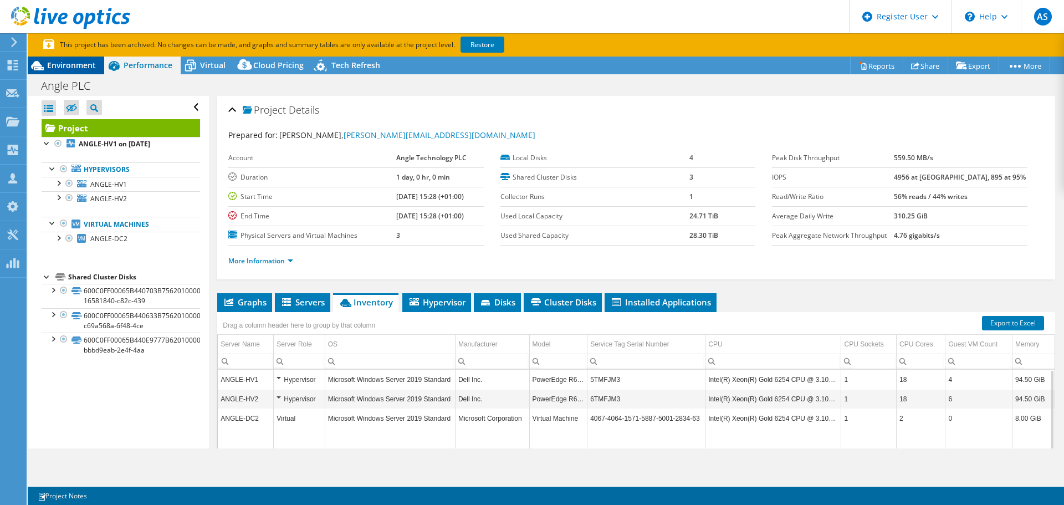
click at [81, 66] on span "Environment" at bounding box center [71, 65] width 49 height 11
